Goal: Task Accomplishment & Management: Manage account settings

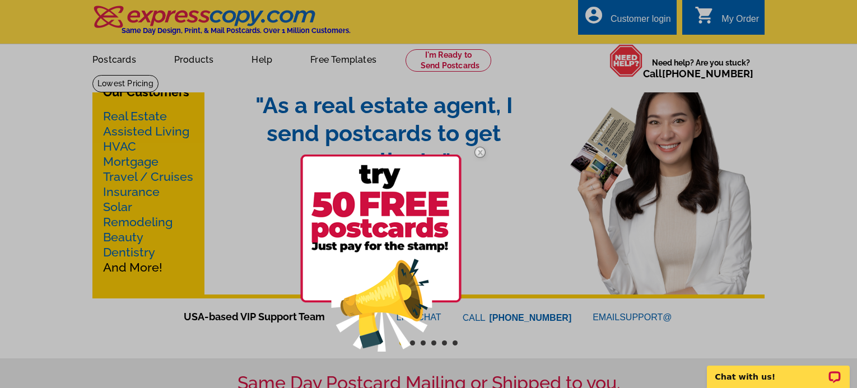
click at [477, 156] on img at bounding box center [480, 152] width 32 height 32
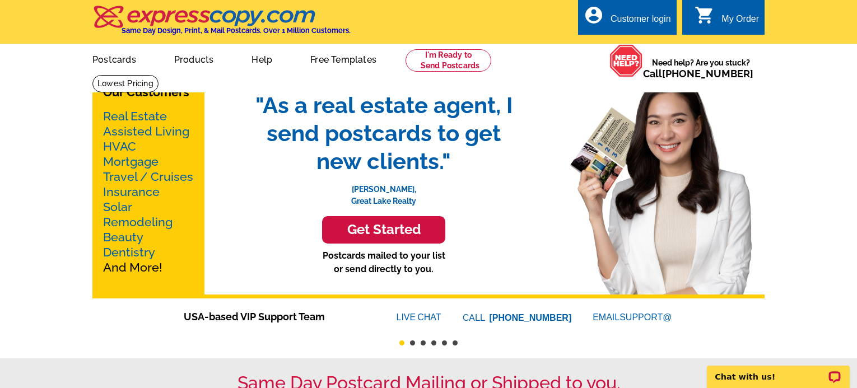
click at [724, 16] on div "My Order" at bounding box center [741, 22] width 38 height 16
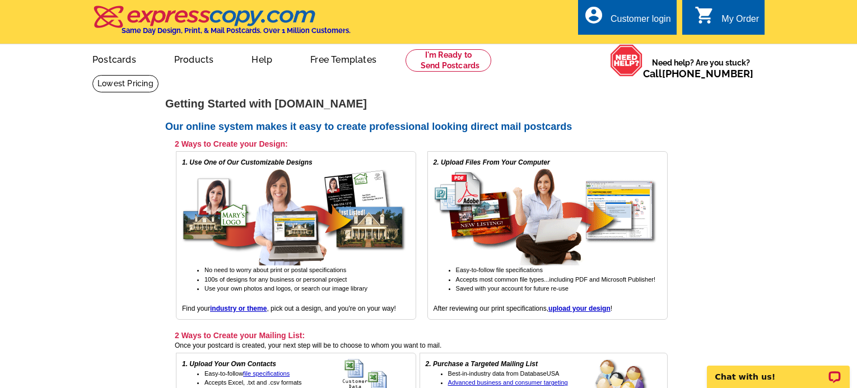
click at [650, 23] on div "Customer login" at bounding box center [641, 22] width 61 height 16
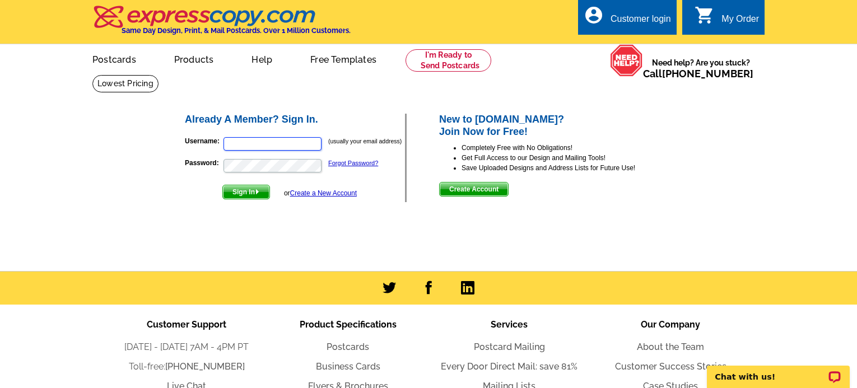
type input "big_poppa_dc@hotmail.com"
click at [254, 192] on span "Sign In" at bounding box center [246, 191] width 46 height 13
